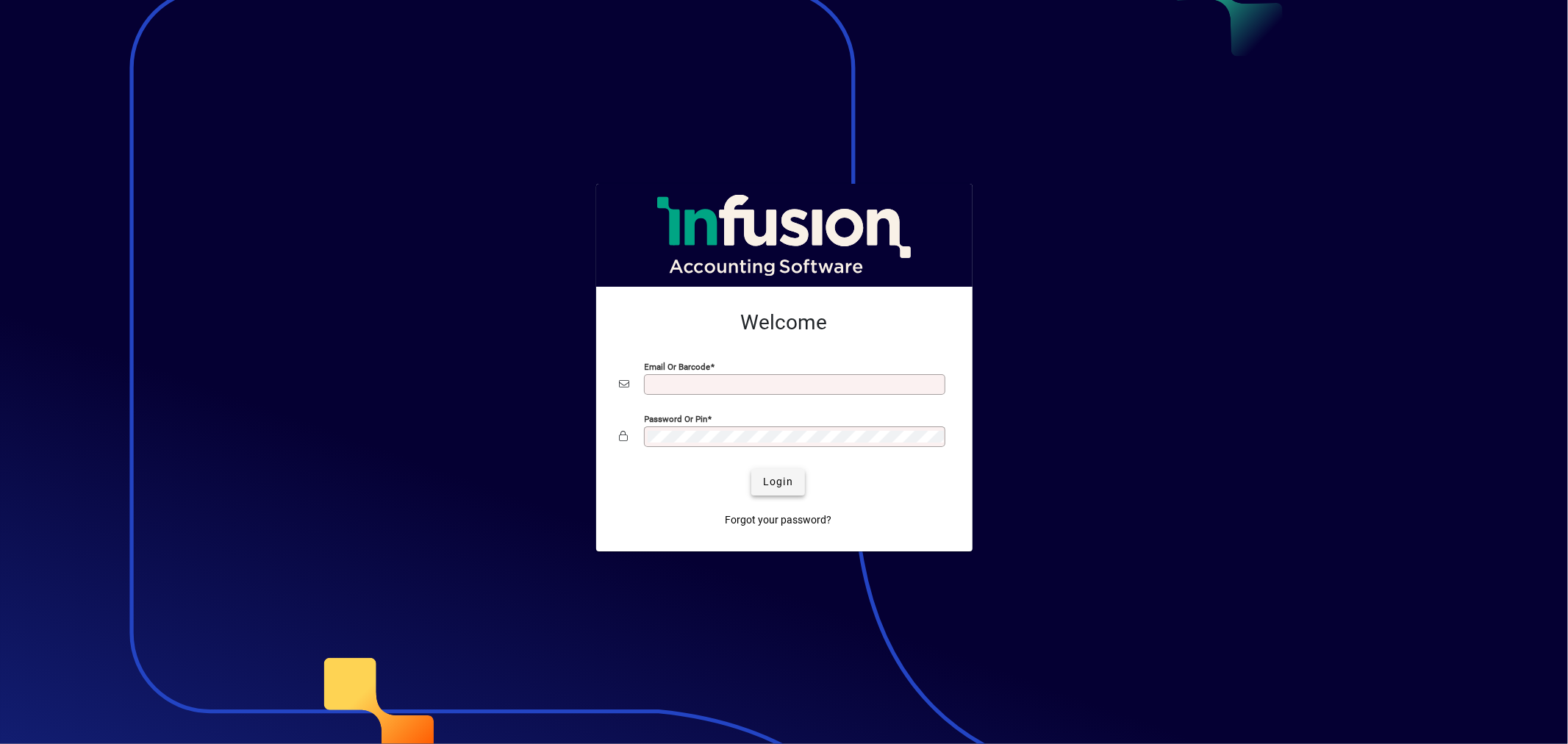
type input "**********"
drag, startPoint x: 774, startPoint y: 480, endPoint x: 599, endPoint y: 177, distance: 349.9
click at [772, 477] on span "Login" at bounding box center [778, 482] width 30 height 15
